Goal: Browse casually

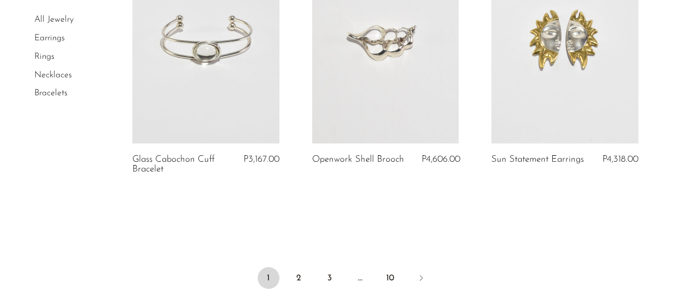
scroll to position [3052, 0]
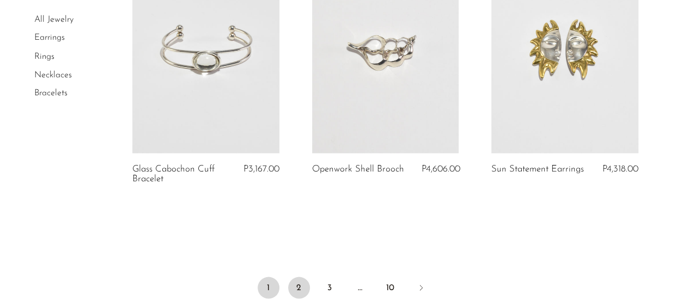
click at [295, 296] on link "2" at bounding box center [299, 288] width 22 height 22
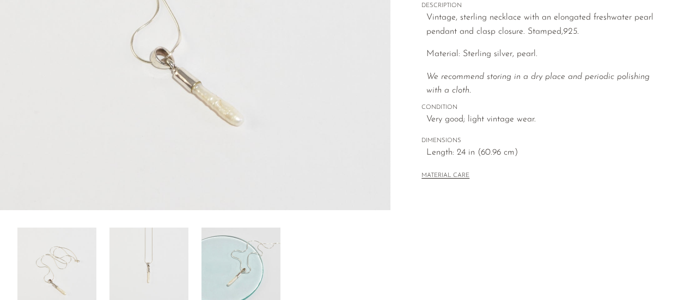
scroll to position [272, 0]
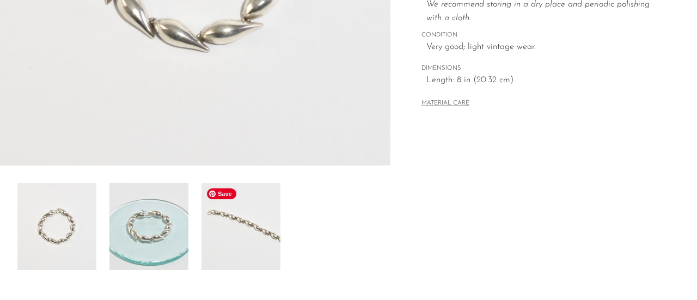
scroll to position [109, 0]
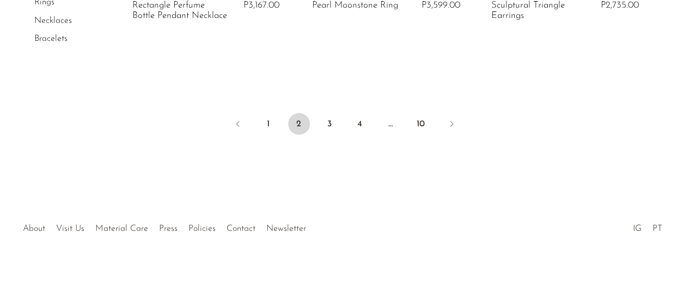
scroll to position [3206, 0]
click at [328, 119] on link "3" at bounding box center [330, 124] width 22 height 22
